Goal: Register for event/course

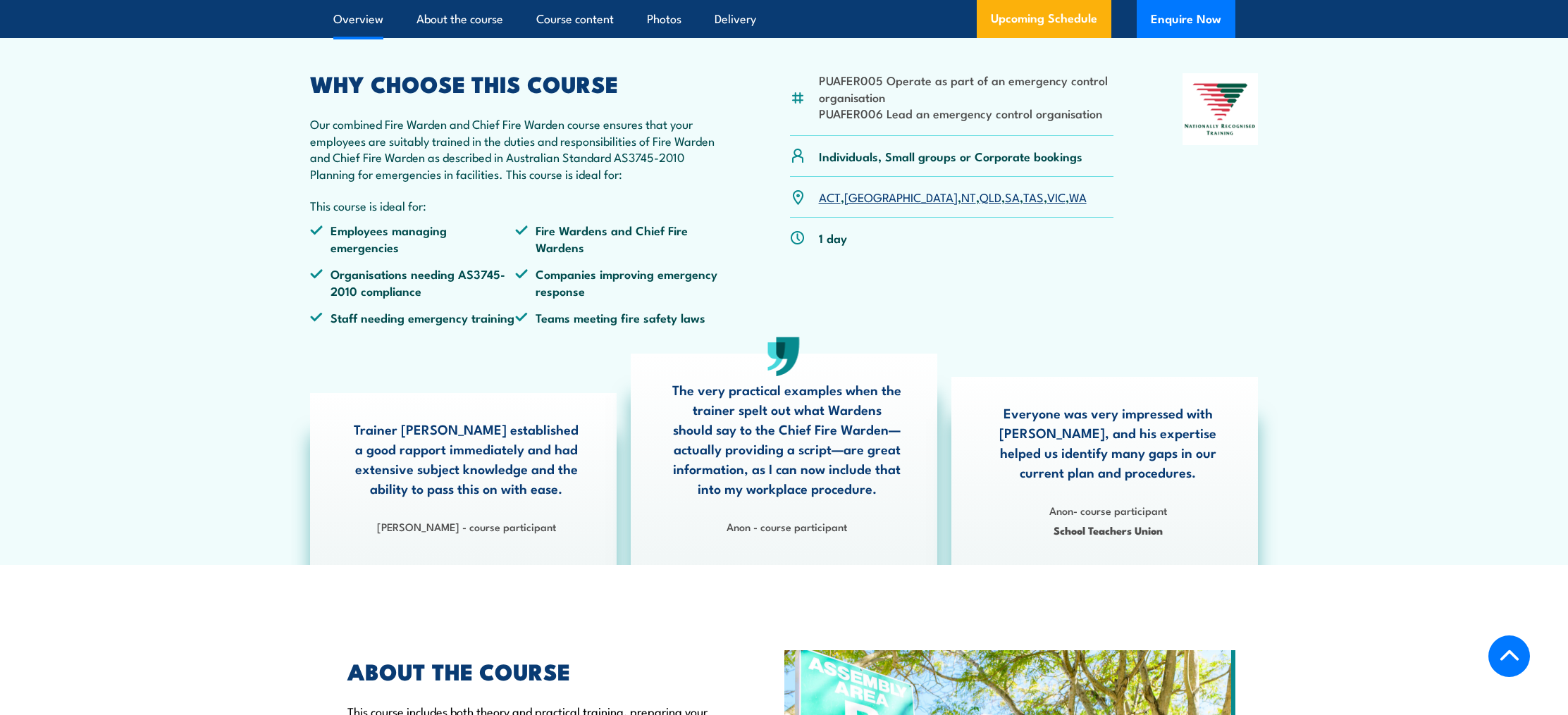
scroll to position [430, 0]
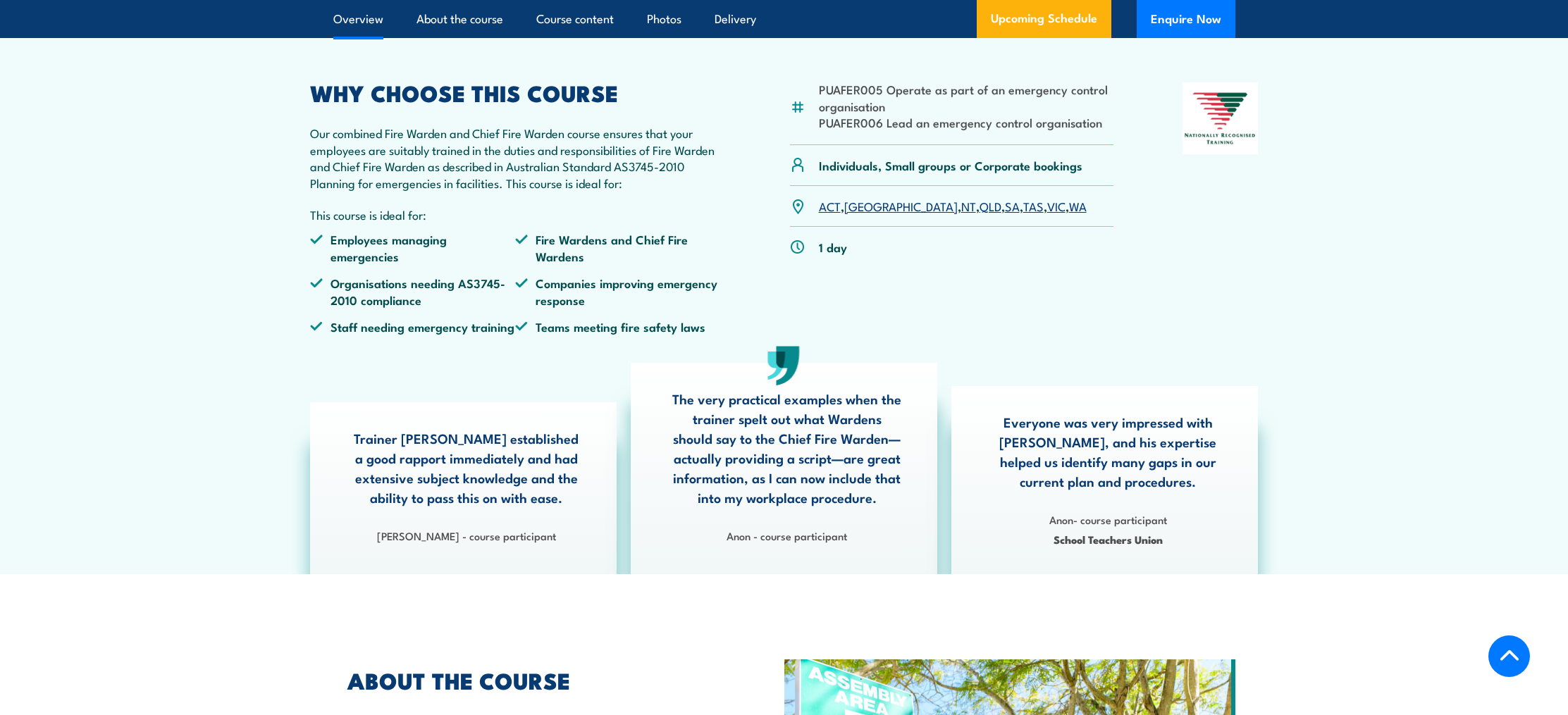
click at [1047, 214] on link "VIC" at bounding box center [1057, 206] width 19 height 17
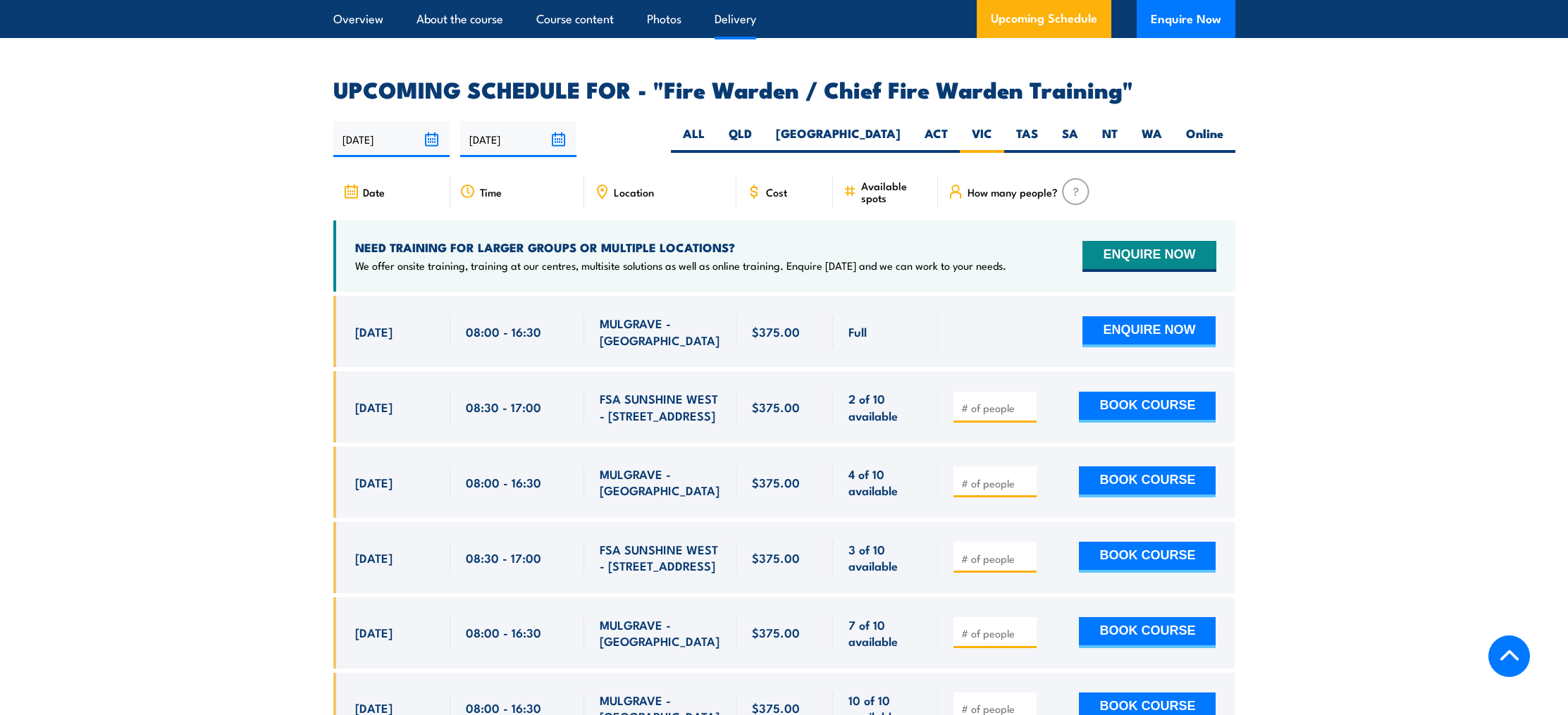
scroll to position [2235, 0]
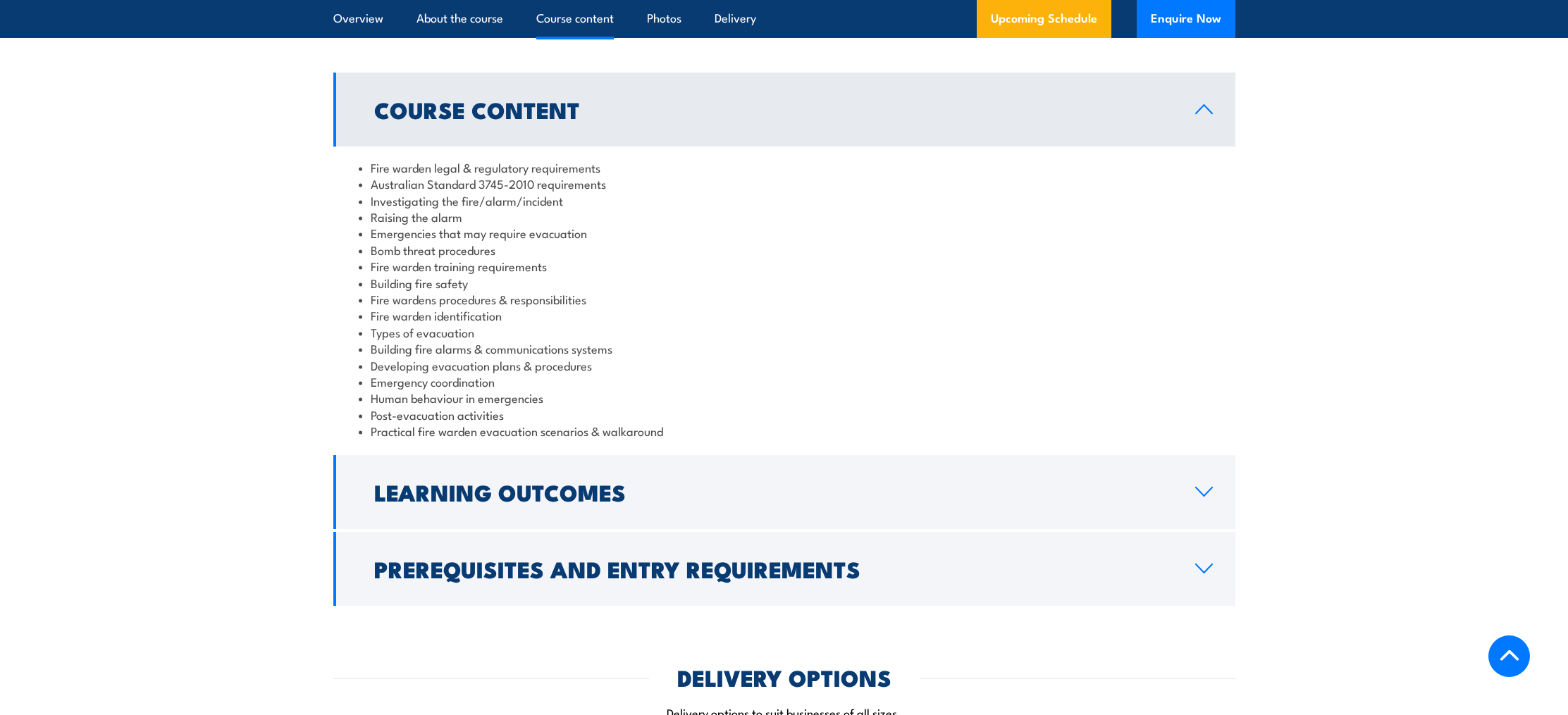
scroll to position [1348, 0]
